Goal: Task Accomplishment & Management: Use online tool/utility

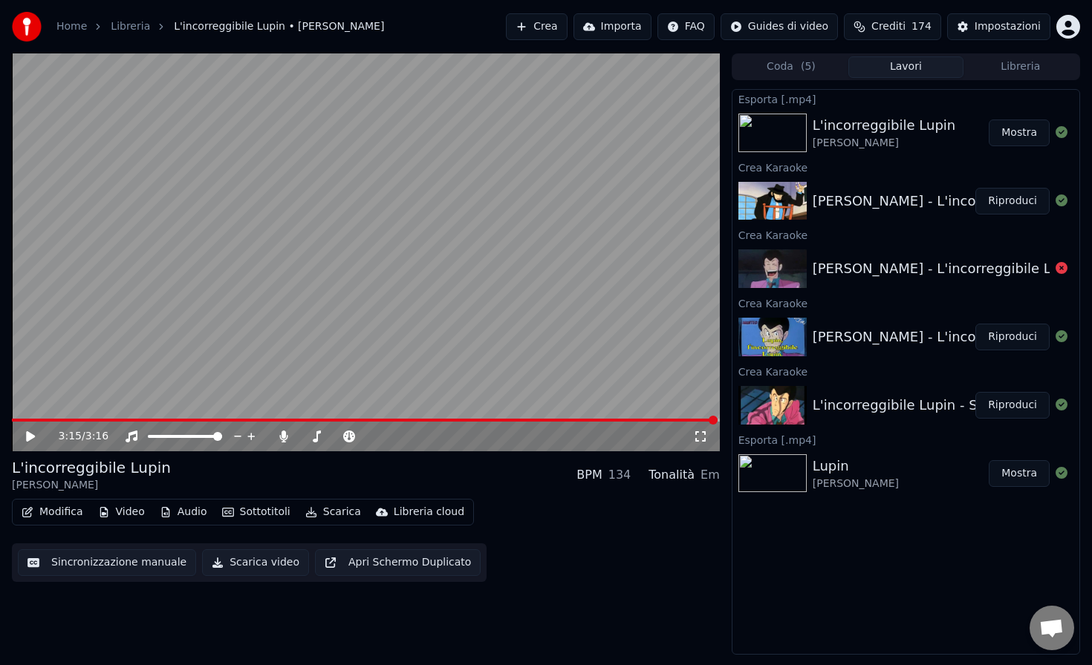
click at [554, 25] on button "Crea" at bounding box center [536, 26] width 61 height 27
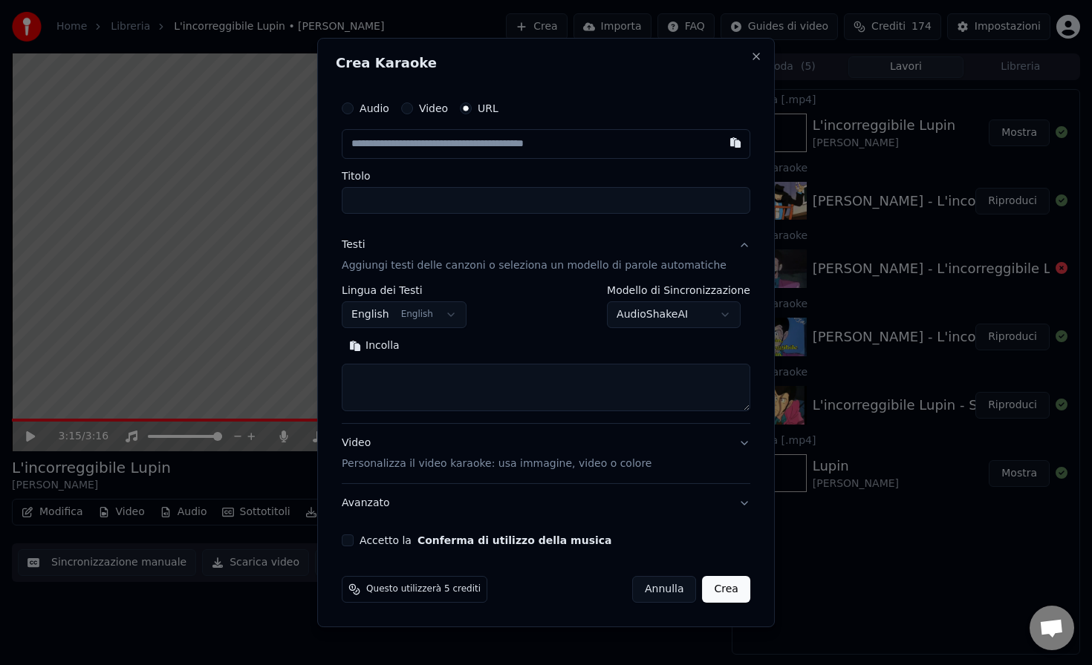
click at [367, 111] on div "Audio" at bounding box center [366, 108] width 48 height 12
click at [353, 109] on button "Audio" at bounding box center [348, 108] width 12 height 12
click at [411, 206] on input "Titolo" at bounding box center [546, 199] width 408 height 27
click at [397, 141] on div "Scegli un file" at bounding box center [387, 144] width 91 height 27
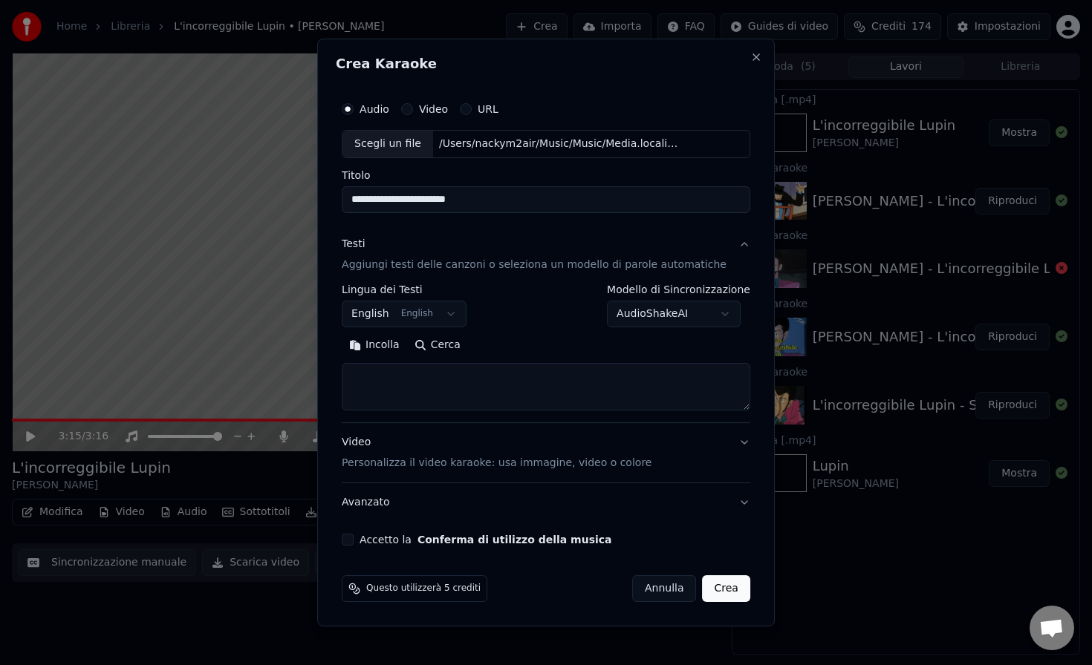
type input "**********"
click at [342, 333] on button "Incolla" at bounding box center [374, 345] width 65 height 24
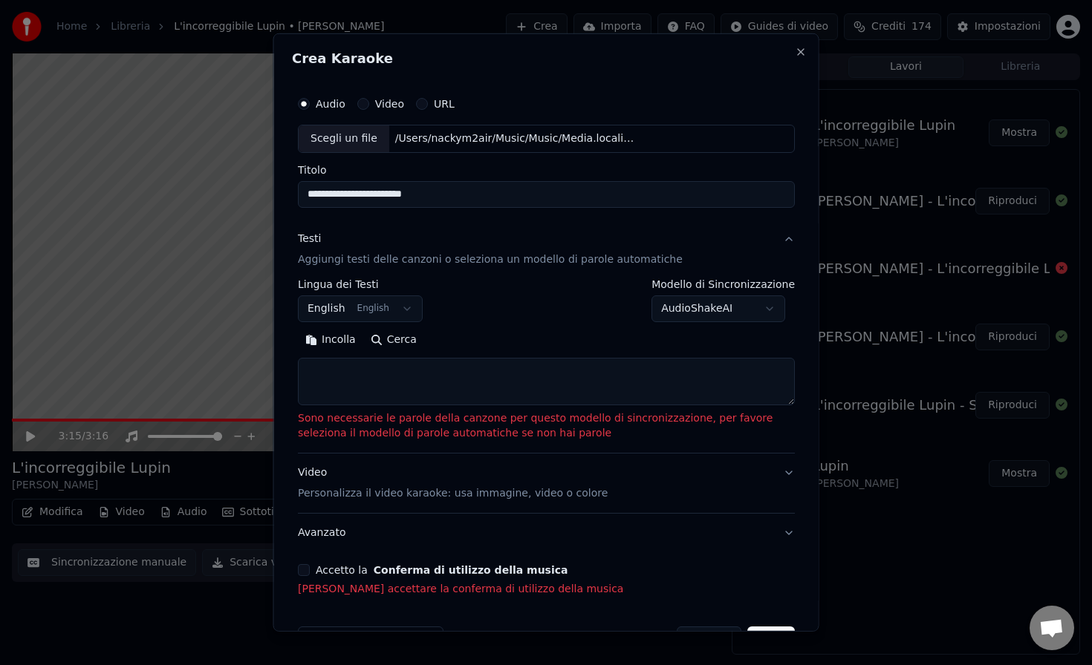
click at [384, 342] on button "Cerca" at bounding box center [392, 340] width 61 height 24
type textarea "**********"
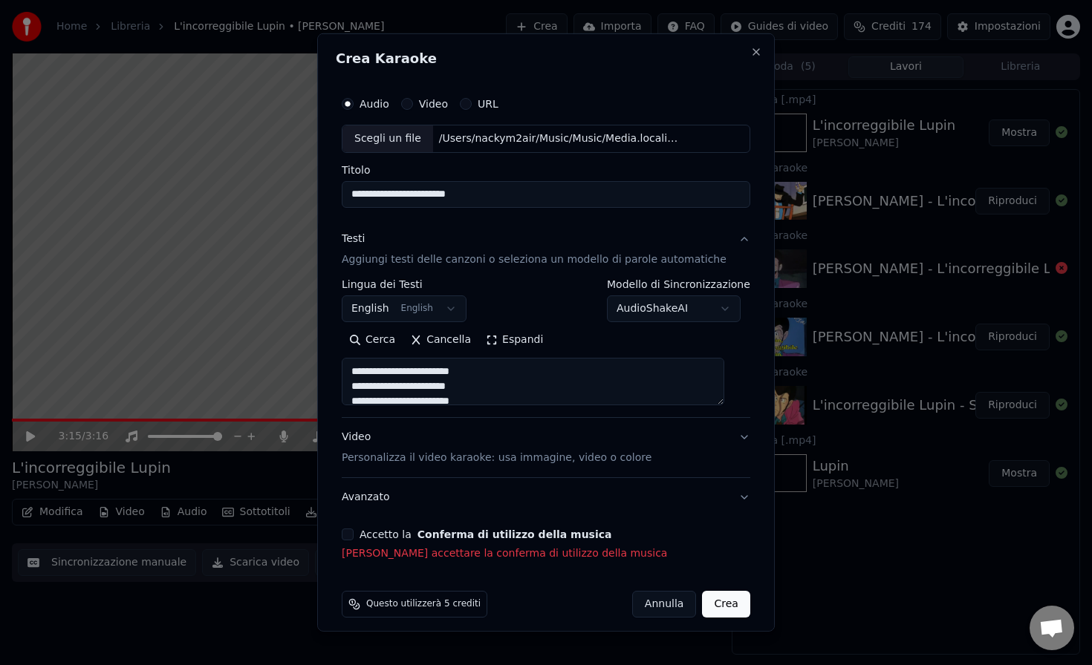
click at [352, 538] on button "Accetto la Conferma di utilizzo della musica" at bounding box center [348, 535] width 12 height 12
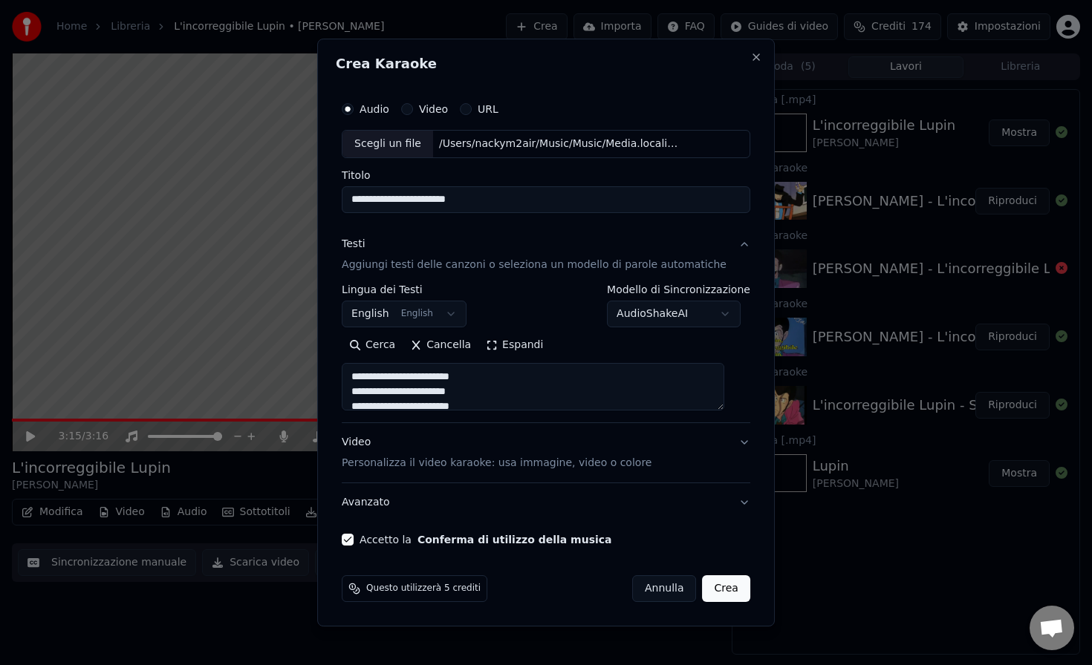
click at [705, 586] on button "Crea" at bounding box center [726, 588] width 48 height 27
select select "**"
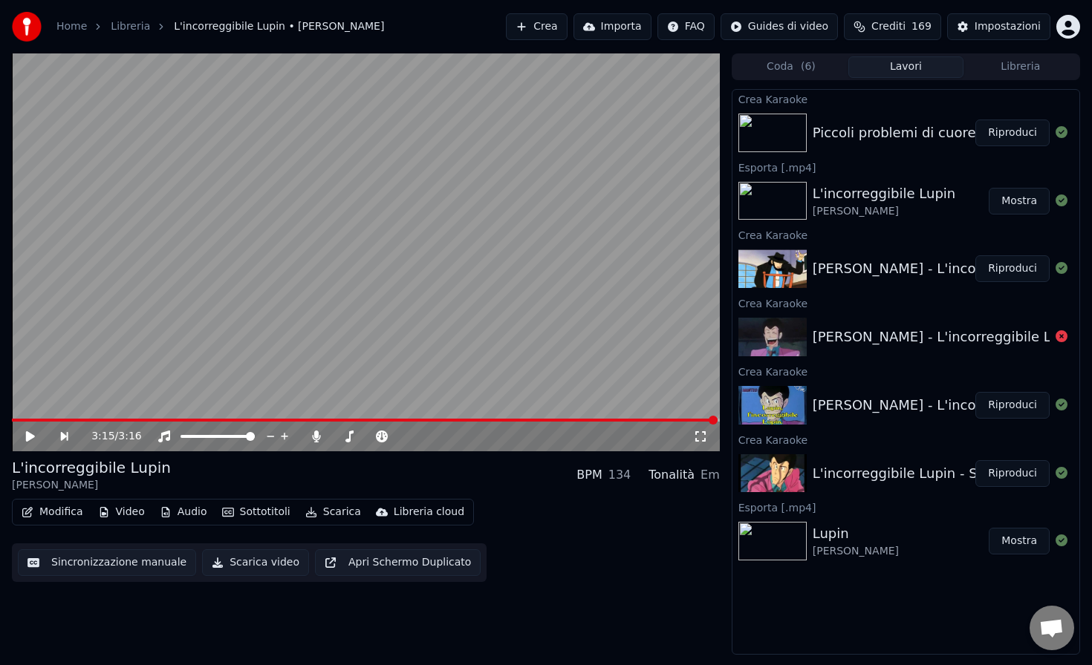
click at [1011, 137] on button "Riproduci" at bounding box center [1012, 133] width 74 height 27
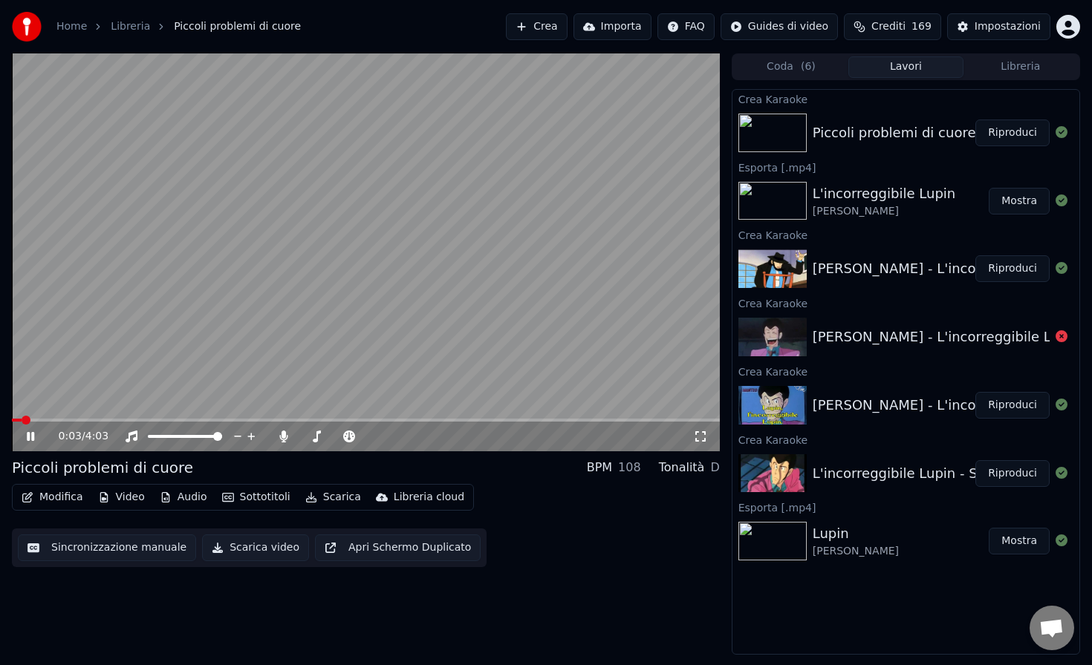
click at [329, 497] on button "Scarica" at bounding box center [333, 497] width 68 height 21
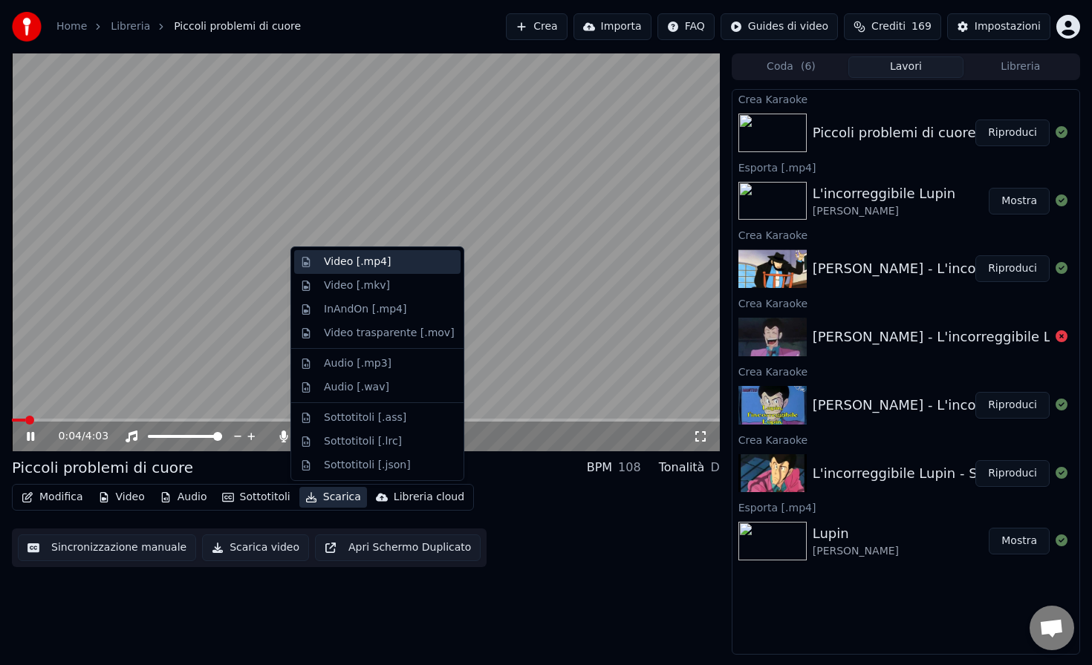
click at [347, 262] on div "Video [.mp4]" at bounding box center [357, 262] width 67 height 15
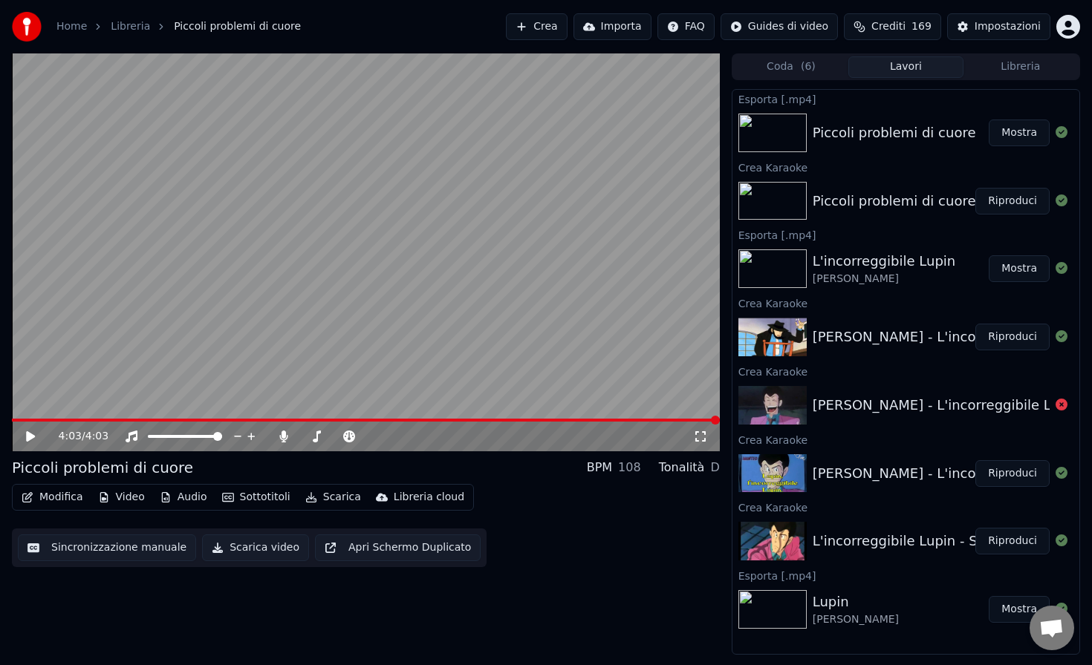
click at [1008, 130] on button "Mostra" at bounding box center [1018, 133] width 61 height 27
click at [542, 22] on button "Crea" at bounding box center [536, 26] width 61 height 27
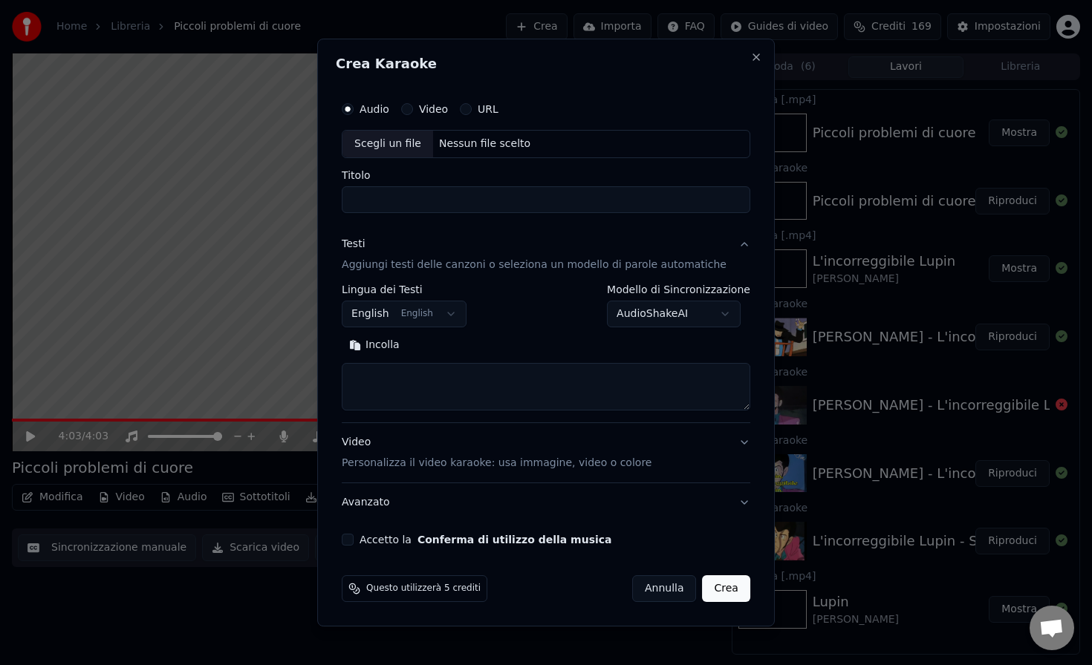
click at [408, 143] on div "Scegli un file" at bounding box center [387, 144] width 91 height 27
